Goal: Information Seeking & Learning: Learn about a topic

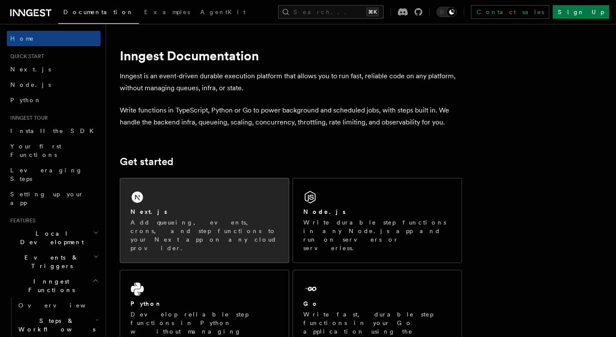
click at [254, 207] on div "Next.js" at bounding box center [204, 211] width 148 height 9
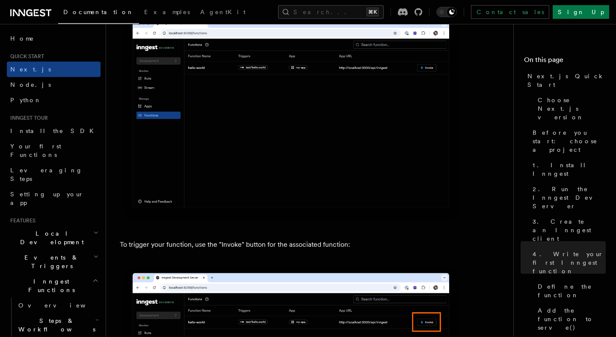
scroll to position [1771, 0]
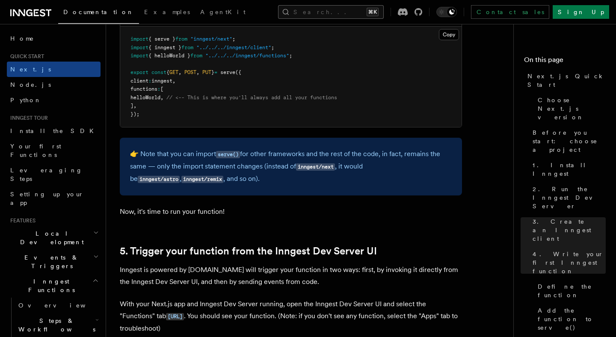
click at [328, 11] on button "Search... ⌘K" at bounding box center [331, 12] width 106 height 14
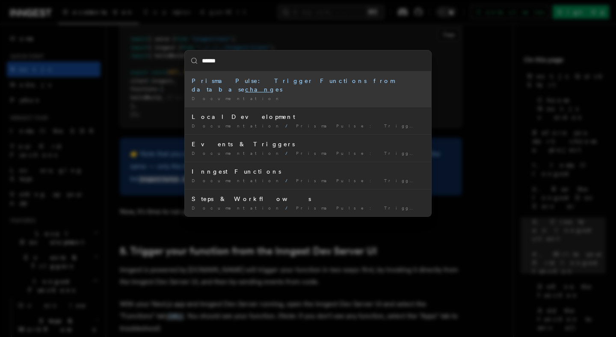
type input "*******"
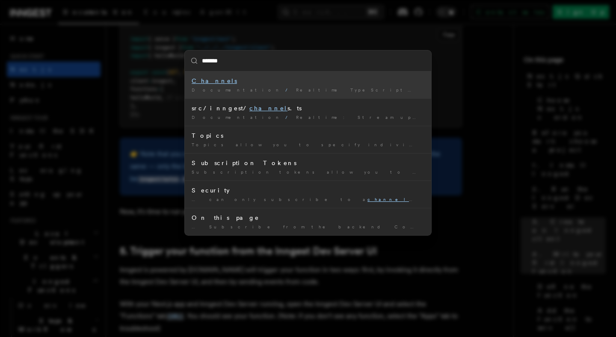
click at [207, 82] on mark "Channels" at bounding box center [214, 80] width 45 height 7
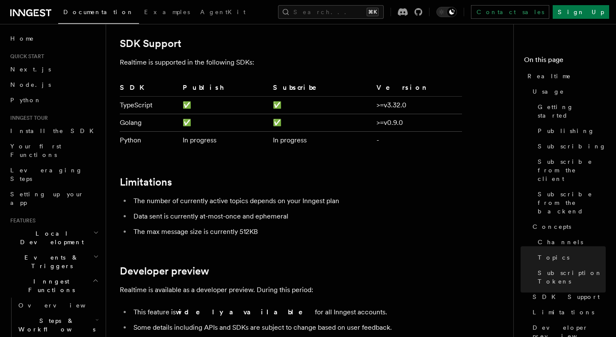
scroll to position [2555, 0]
